Goal: Check status

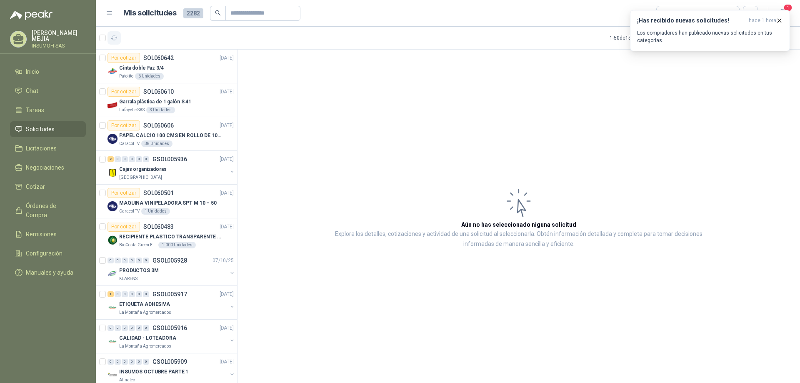
click at [114, 37] on icon "button" at bounding box center [114, 38] width 7 height 7
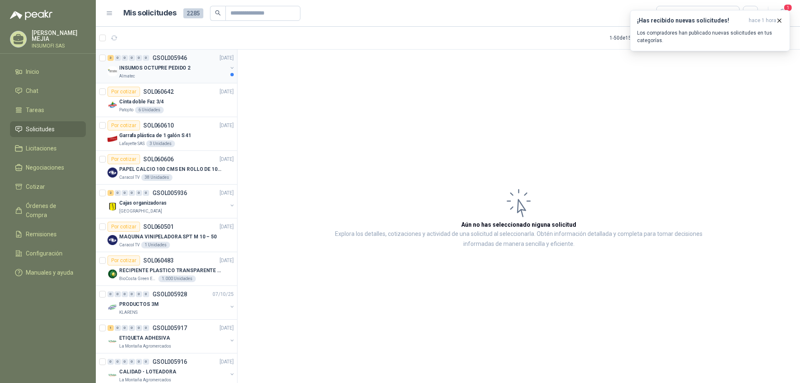
click at [166, 66] on p "INSUMOS OCTUPRE PEDIDO 2" at bounding box center [154, 68] width 71 height 8
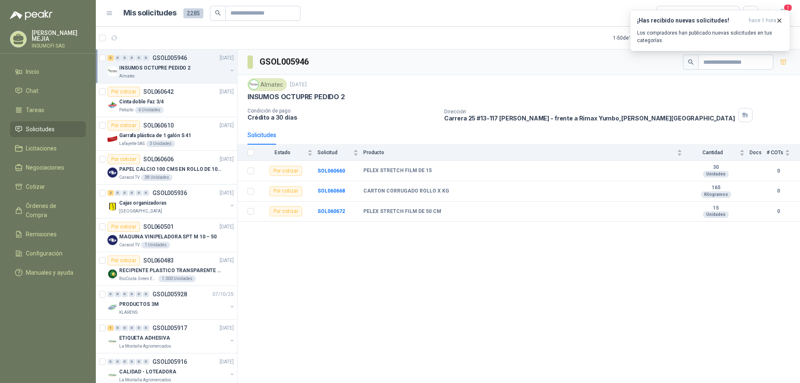
click at [430, 246] on div "GSOL005946 Almatec [DATE] INSUMOS OCTUPRE PEDIDO 2 Condición de pago Crédito a …" at bounding box center [519, 218] width 563 height 336
click at [781, 21] on icon "button" at bounding box center [779, 20] width 7 height 7
click at [115, 39] on icon "button" at bounding box center [114, 38] width 7 height 7
click at [784, 13] on icon "button" at bounding box center [783, 13] width 10 height 10
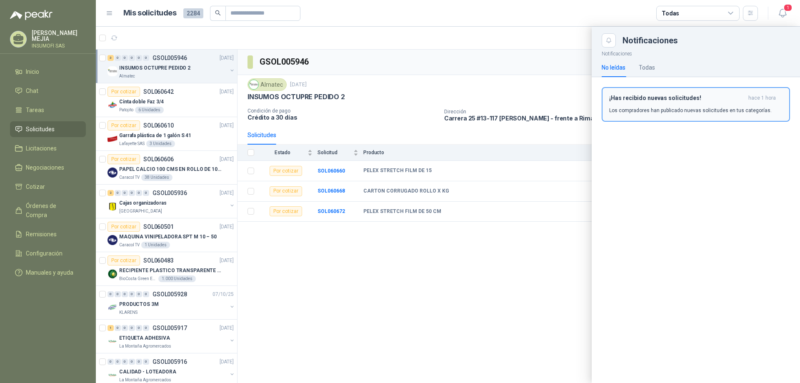
click at [666, 108] on p "Los compradores han publicado nuevas solicitudes en tus categorías." at bounding box center [691, 111] width 163 height 8
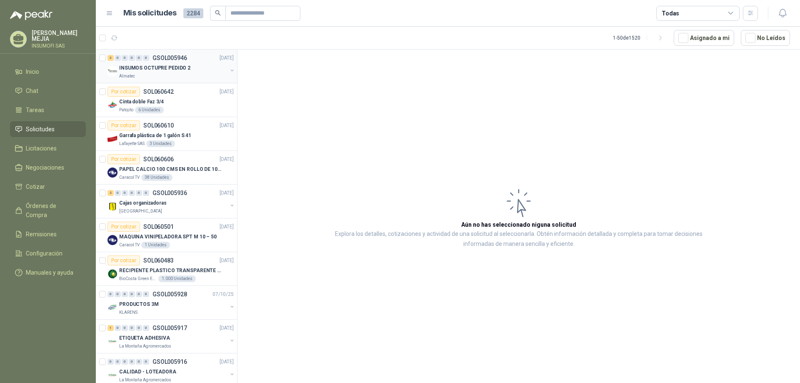
click at [147, 63] on div "3 0 0 0 0 0 GSOL005946 [DATE]" at bounding box center [172, 58] width 128 height 10
